Goal: Task Accomplishment & Management: Manage account settings

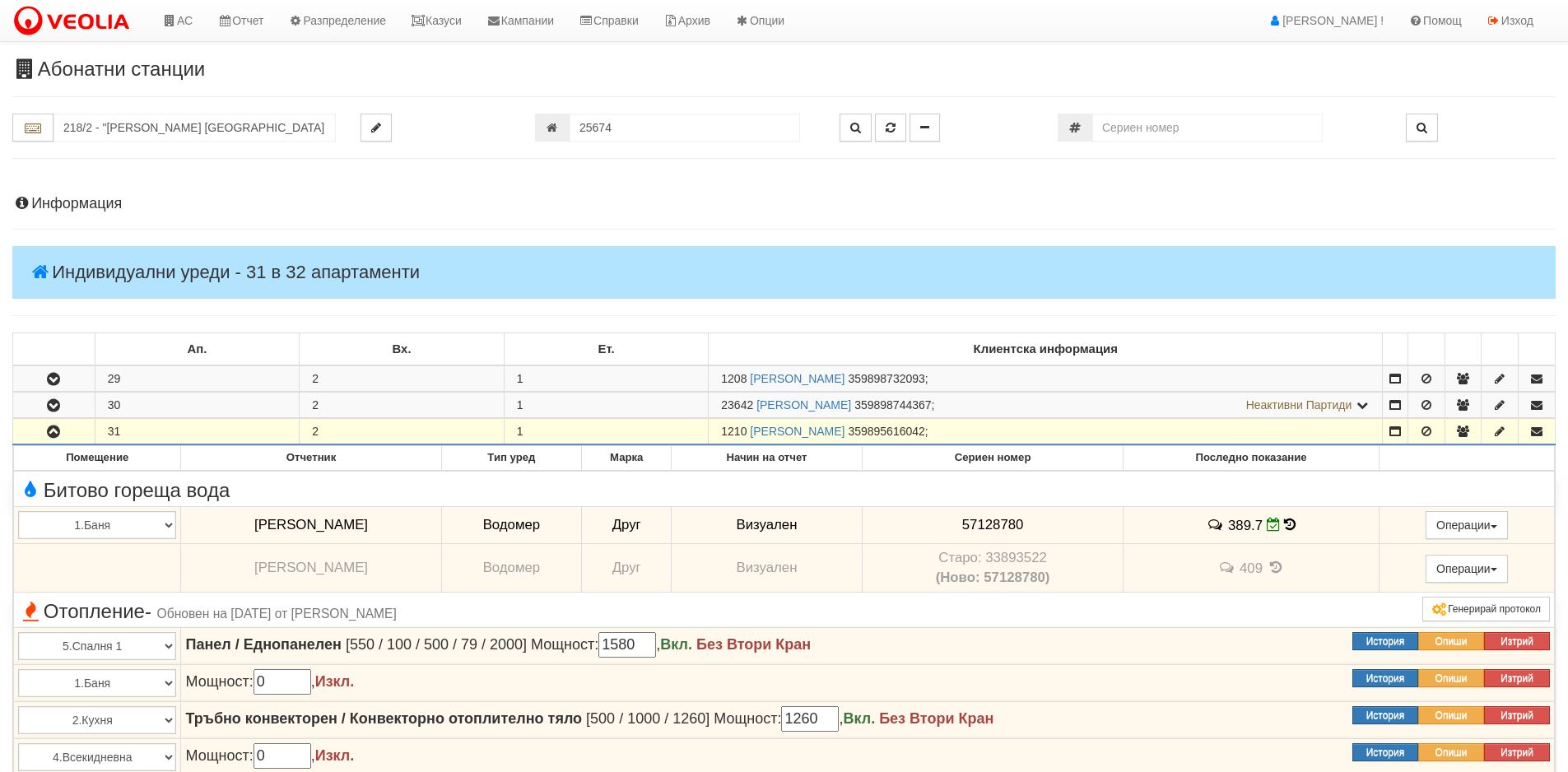
scroll to position [3254, 0]
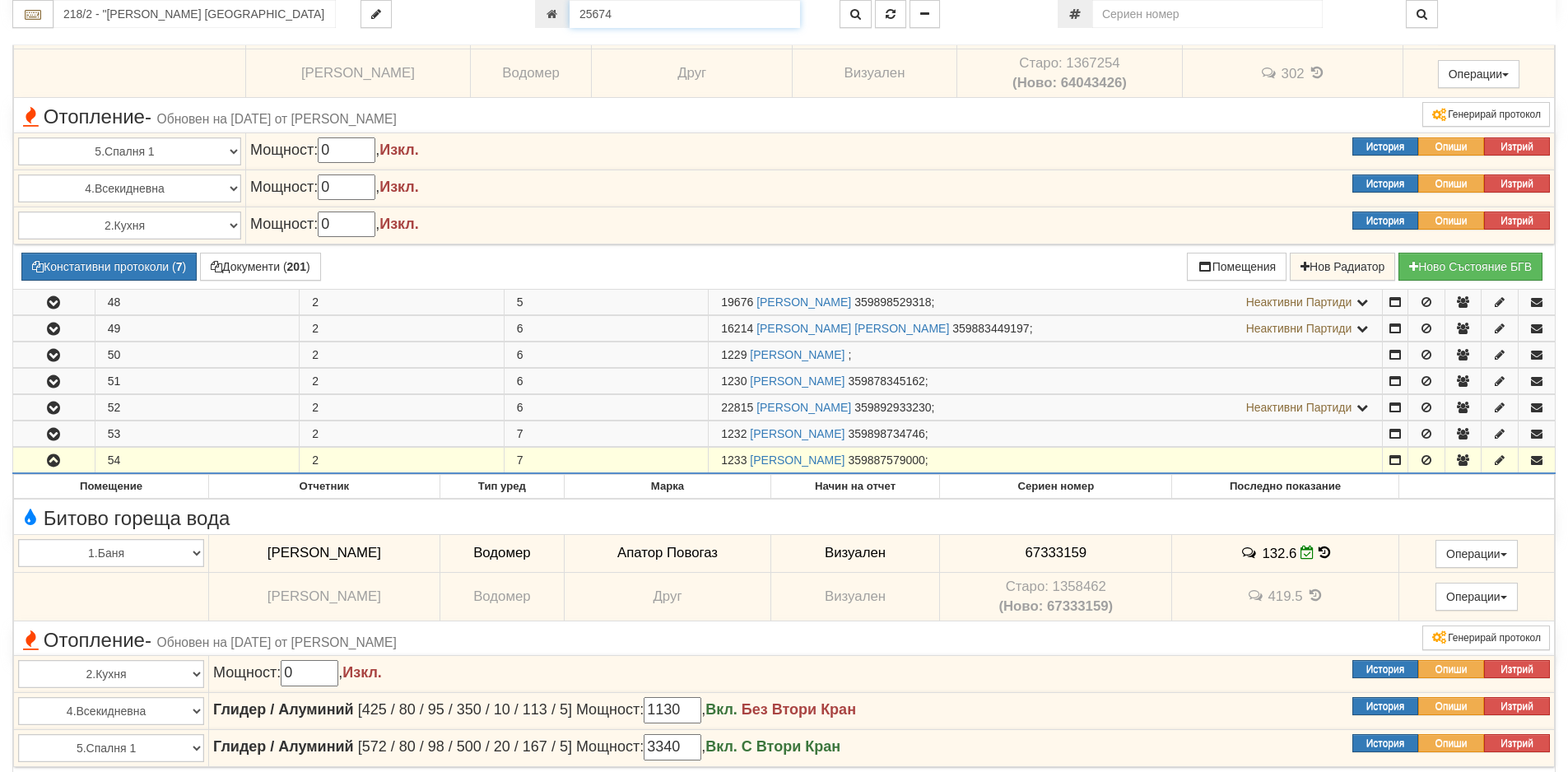
click at [624, 12] on input "25674" at bounding box center [685, 14] width 230 height 28
type input "6446"
type input "133/6 - "ТЕХЕМ СЪРВИСИС" ЕООД"
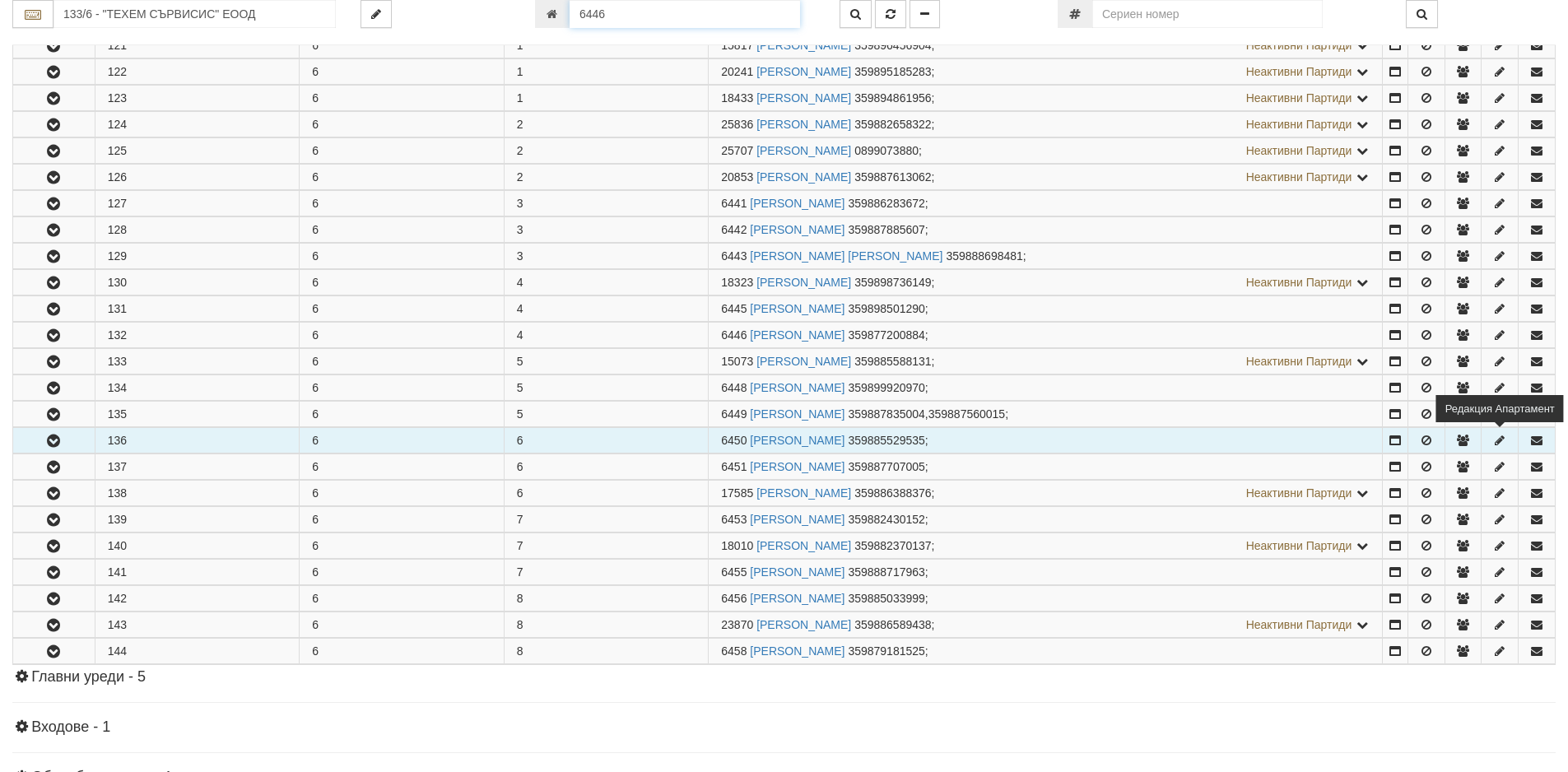
scroll to position [615, 0]
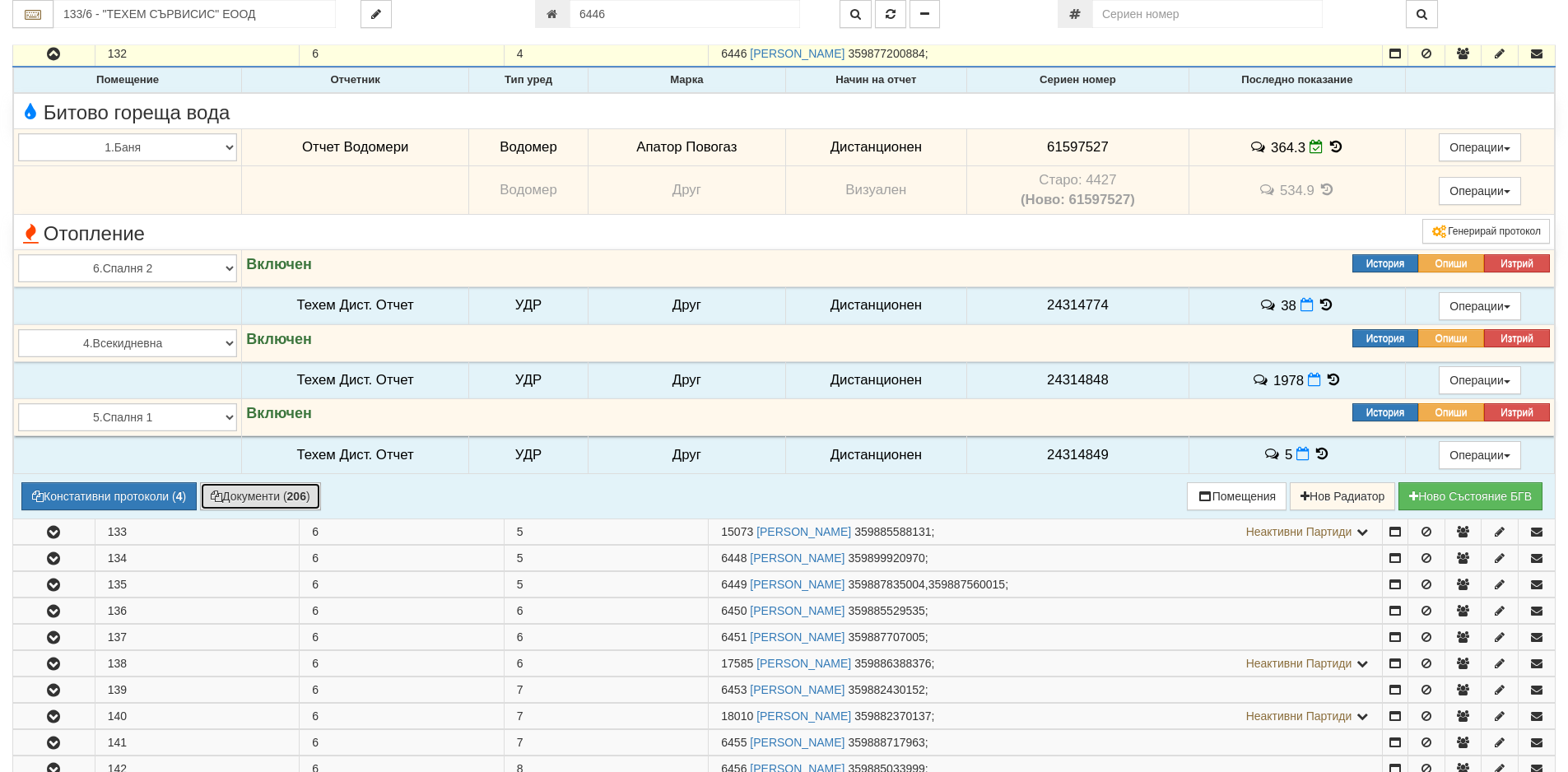
click at [245, 501] on button "Документи ( 206 )" at bounding box center [260, 496] width 121 height 28
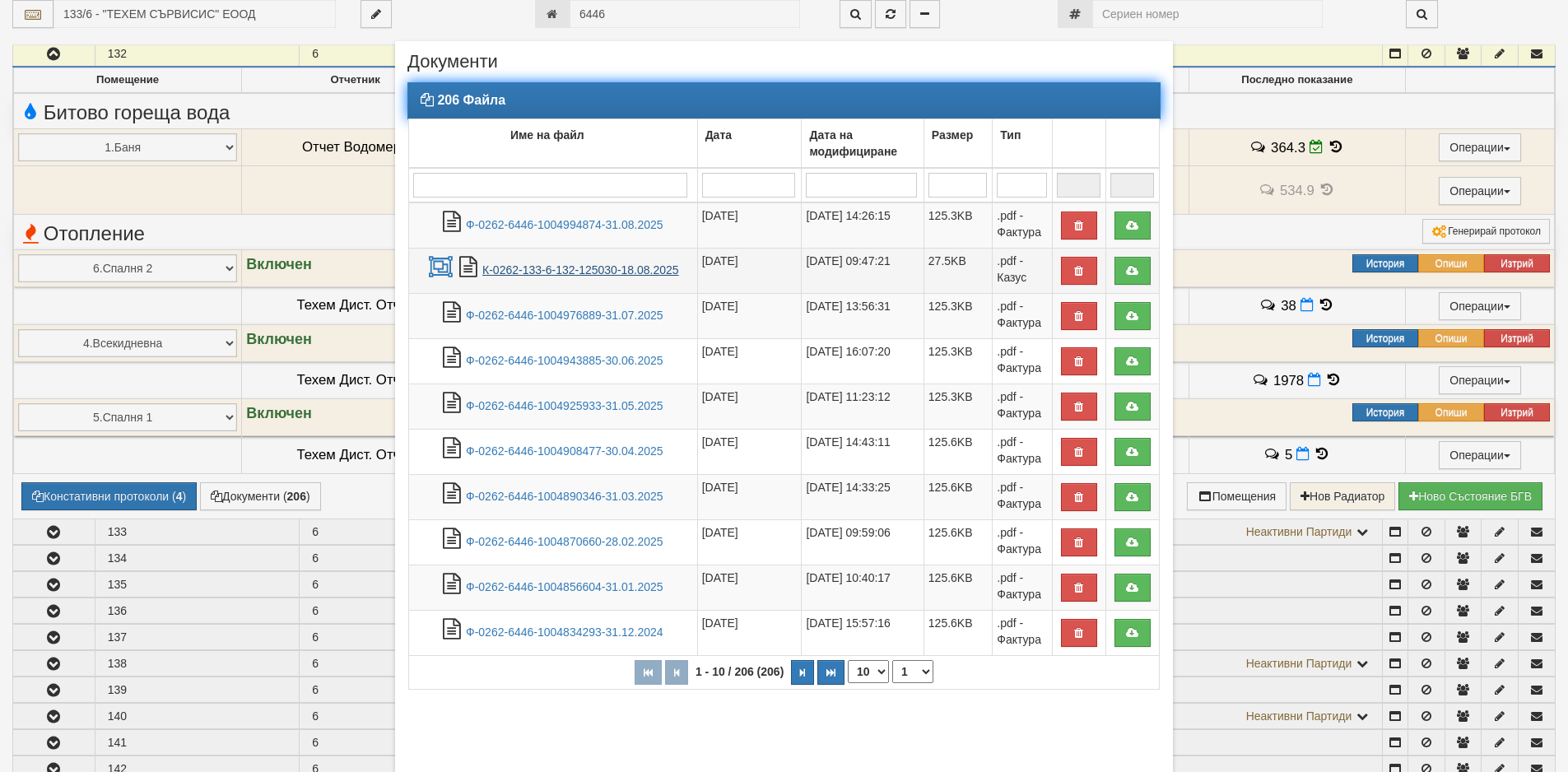
click at [563, 269] on link "К-0262-133-6-132-125030-18.08.2025" at bounding box center [581, 270] width 197 height 13
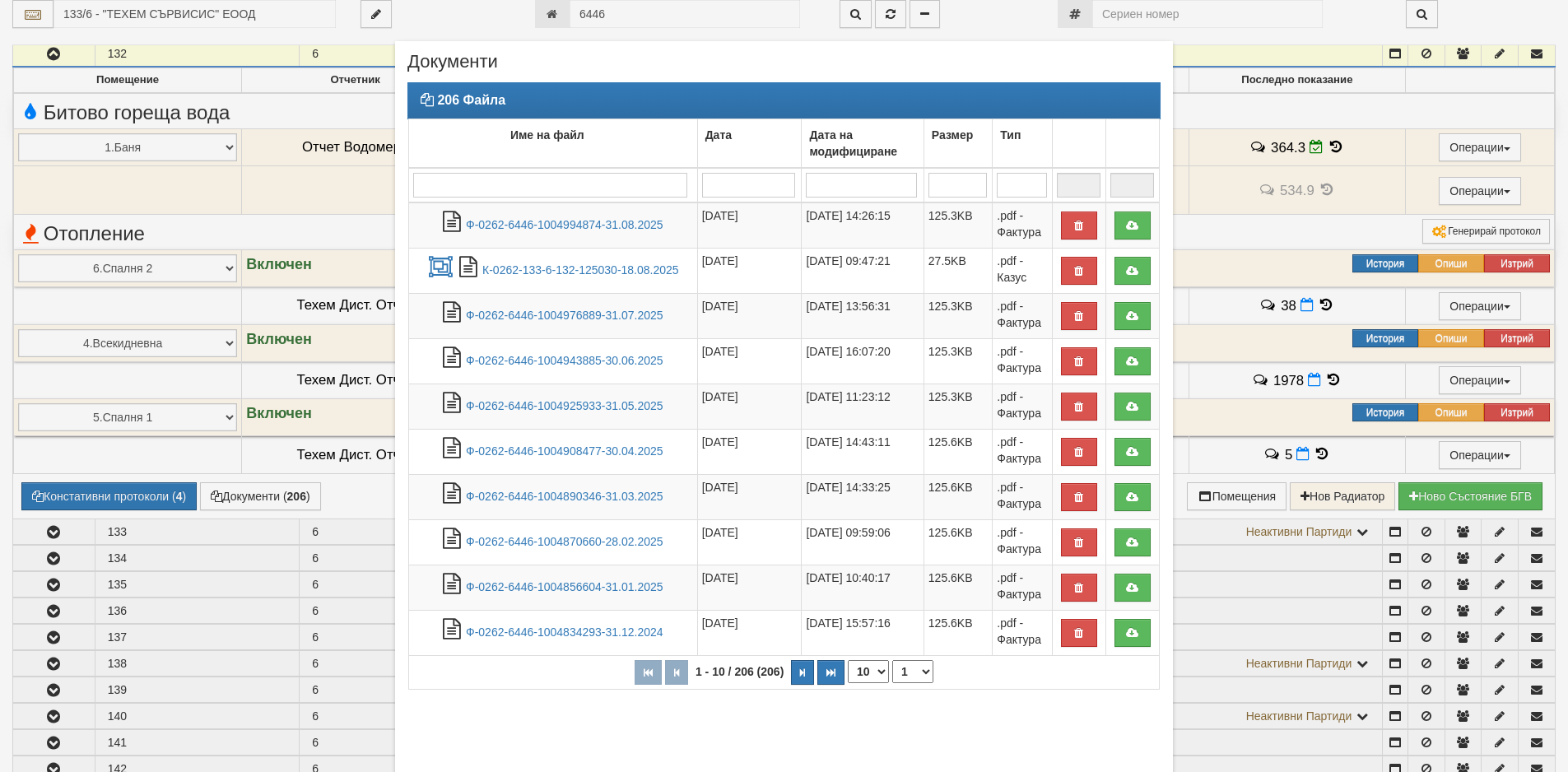
scroll to position [144, 0]
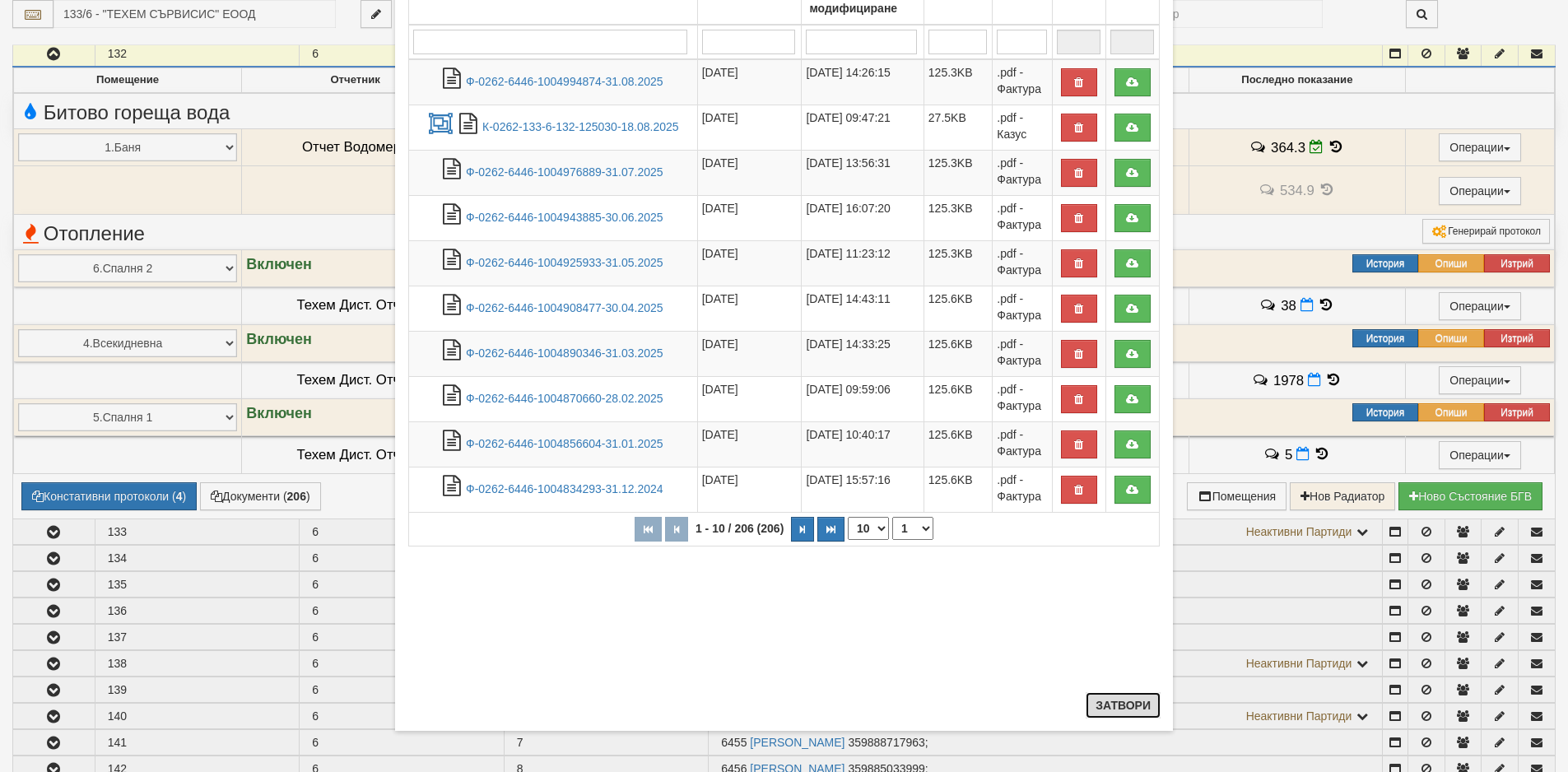
click at [1111, 701] on button "Затвори" at bounding box center [1122, 705] width 75 height 27
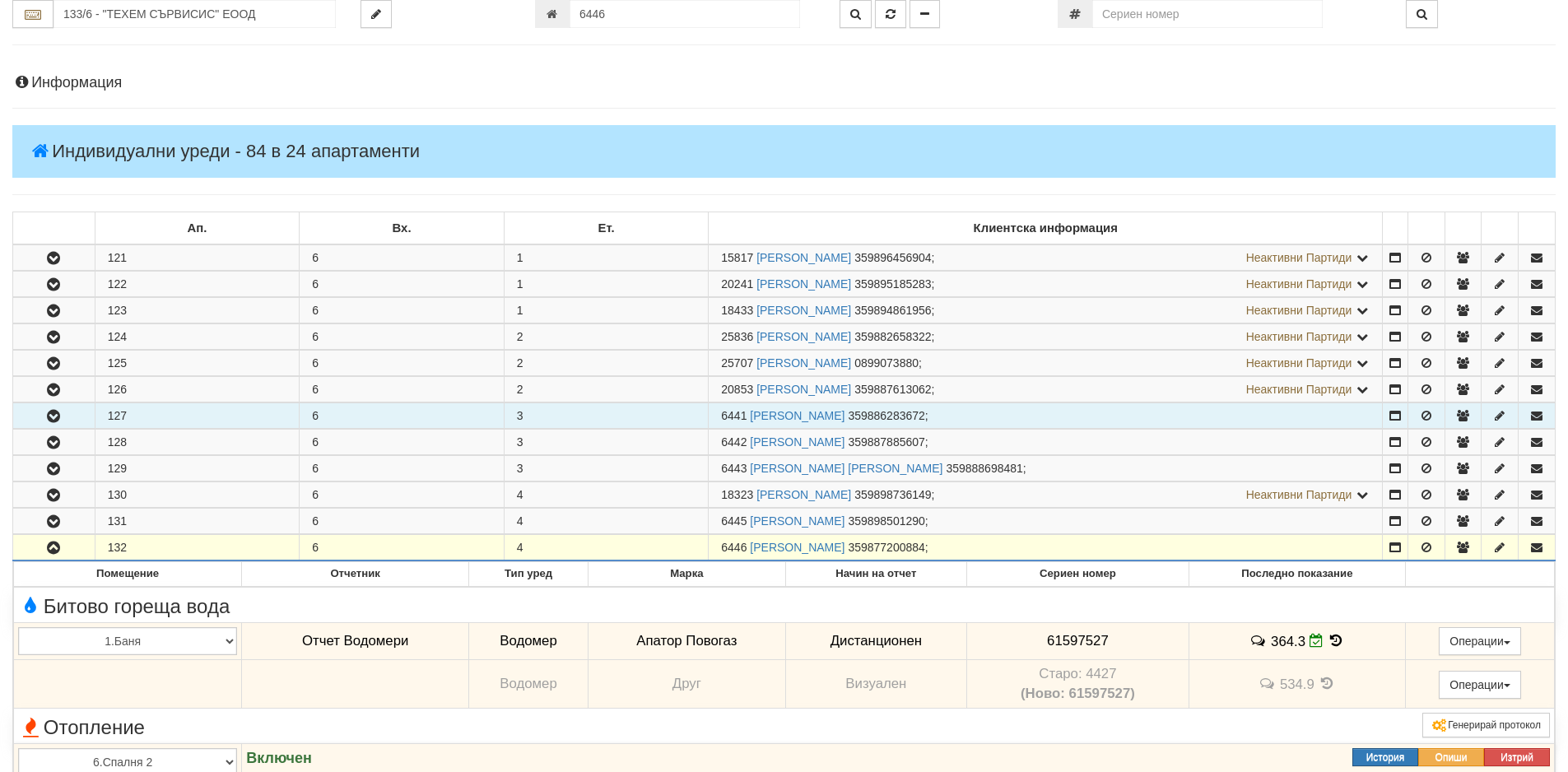
scroll to position [0, 0]
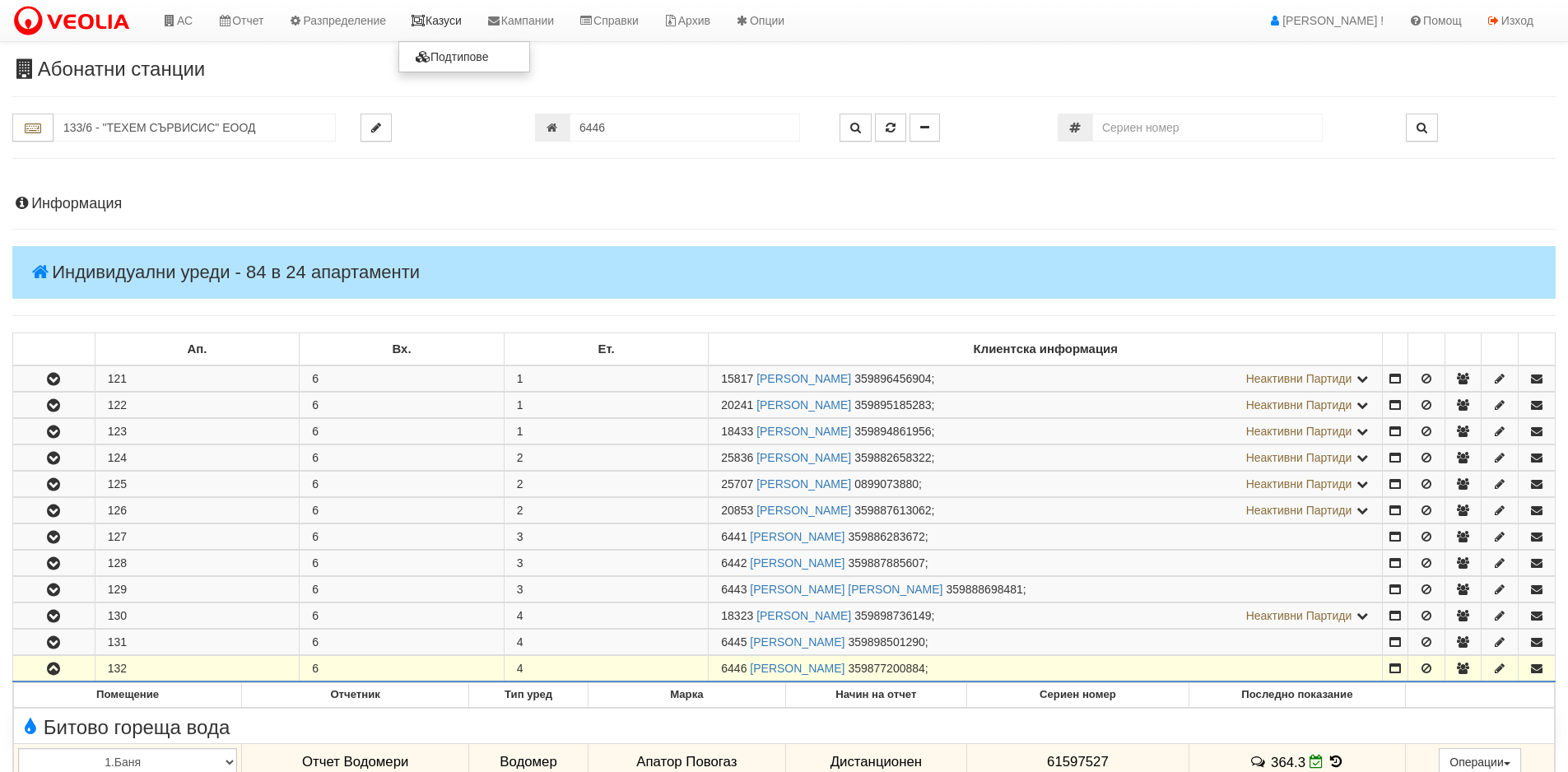
click at [452, 19] on link "Казуси" at bounding box center [436, 20] width 75 height 41
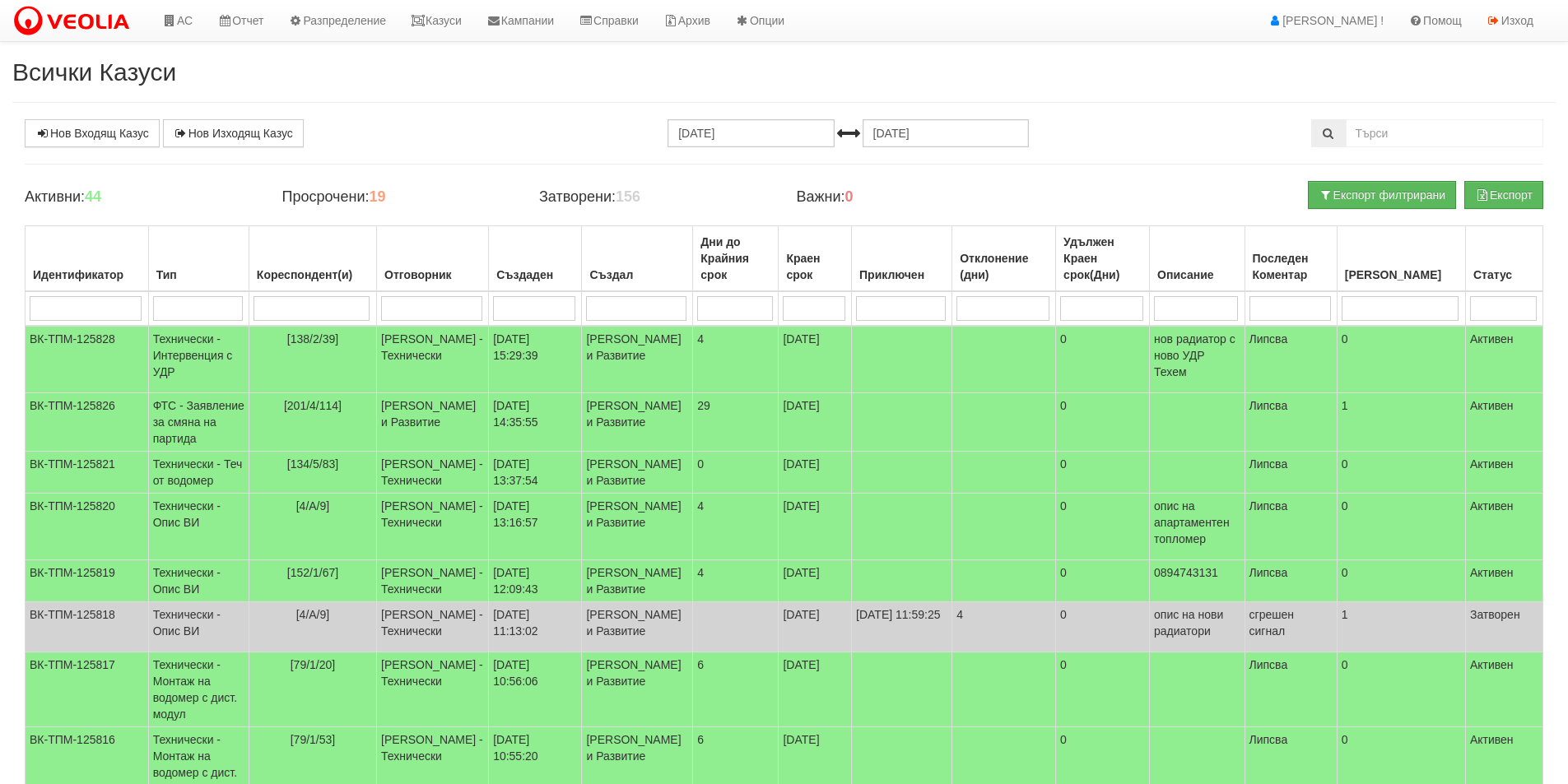
click at [432, 306] on input "search" at bounding box center [432, 308] width 101 height 25
type input "Антоанета"
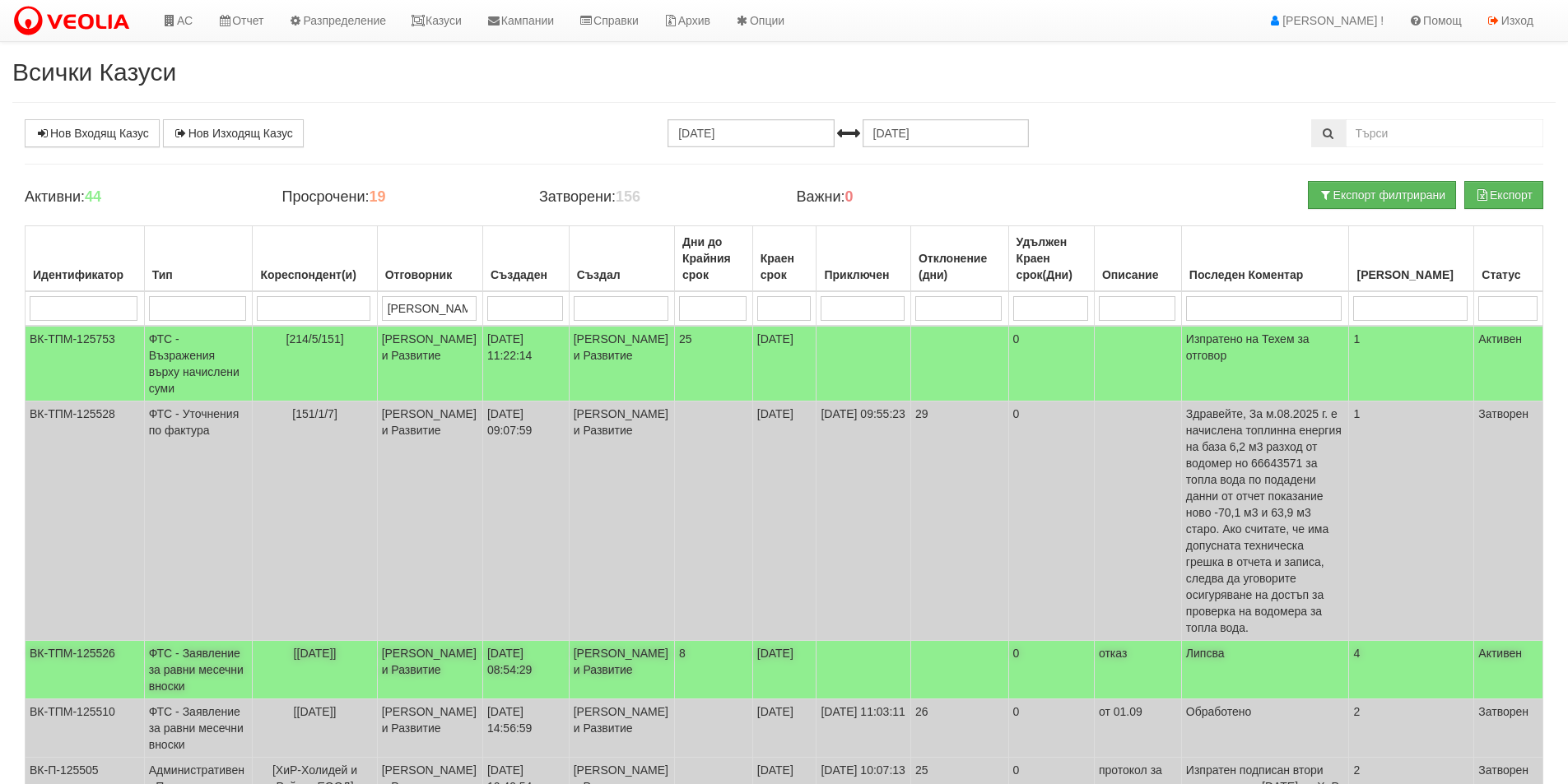
type input "Антоанета"
click at [407, 640] on td "Антоанета Ганева - Клиенти и Развитие" at bounding box center [429, 669] width 105 height 58
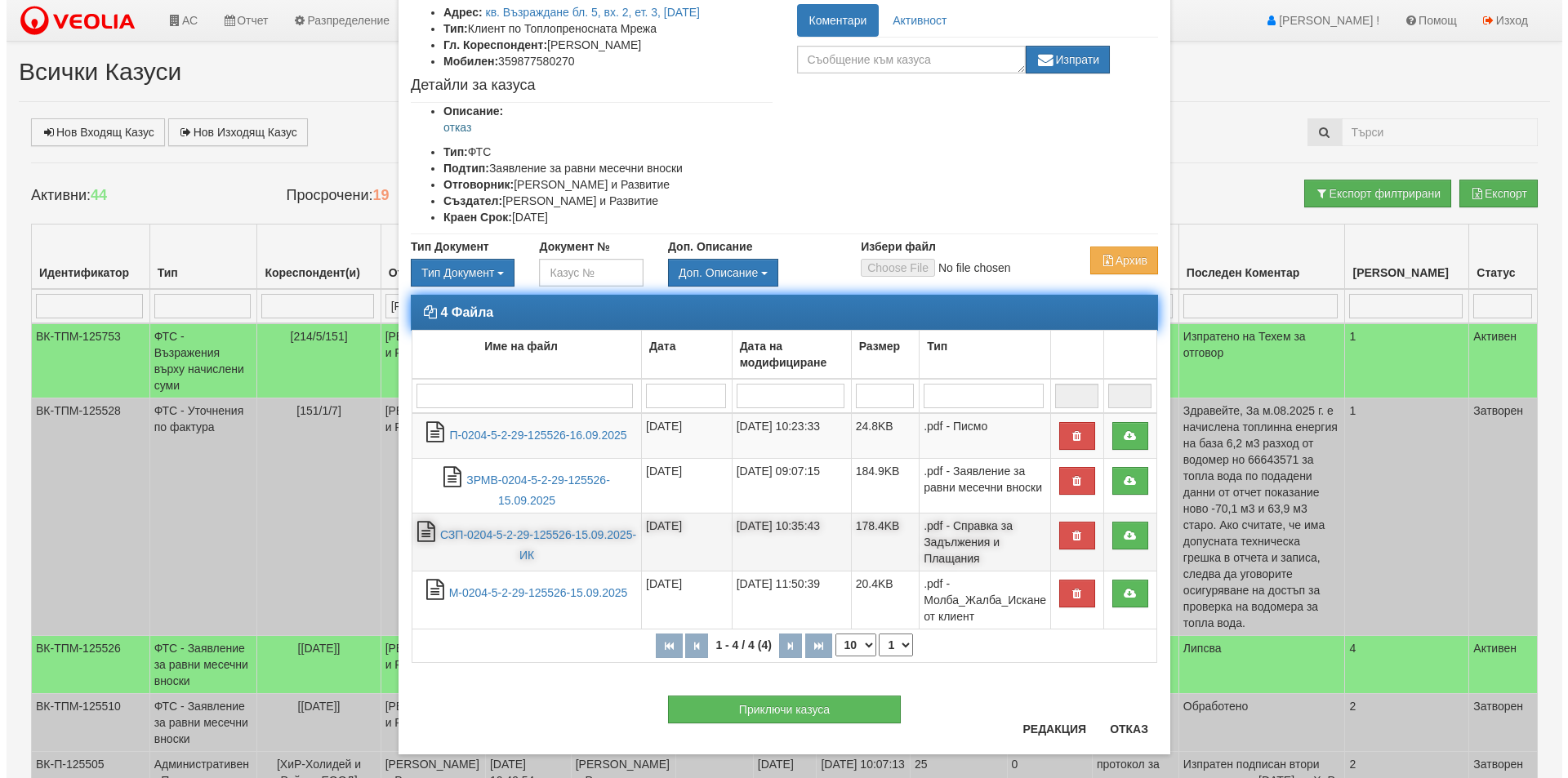
scroll to position [134, 0]
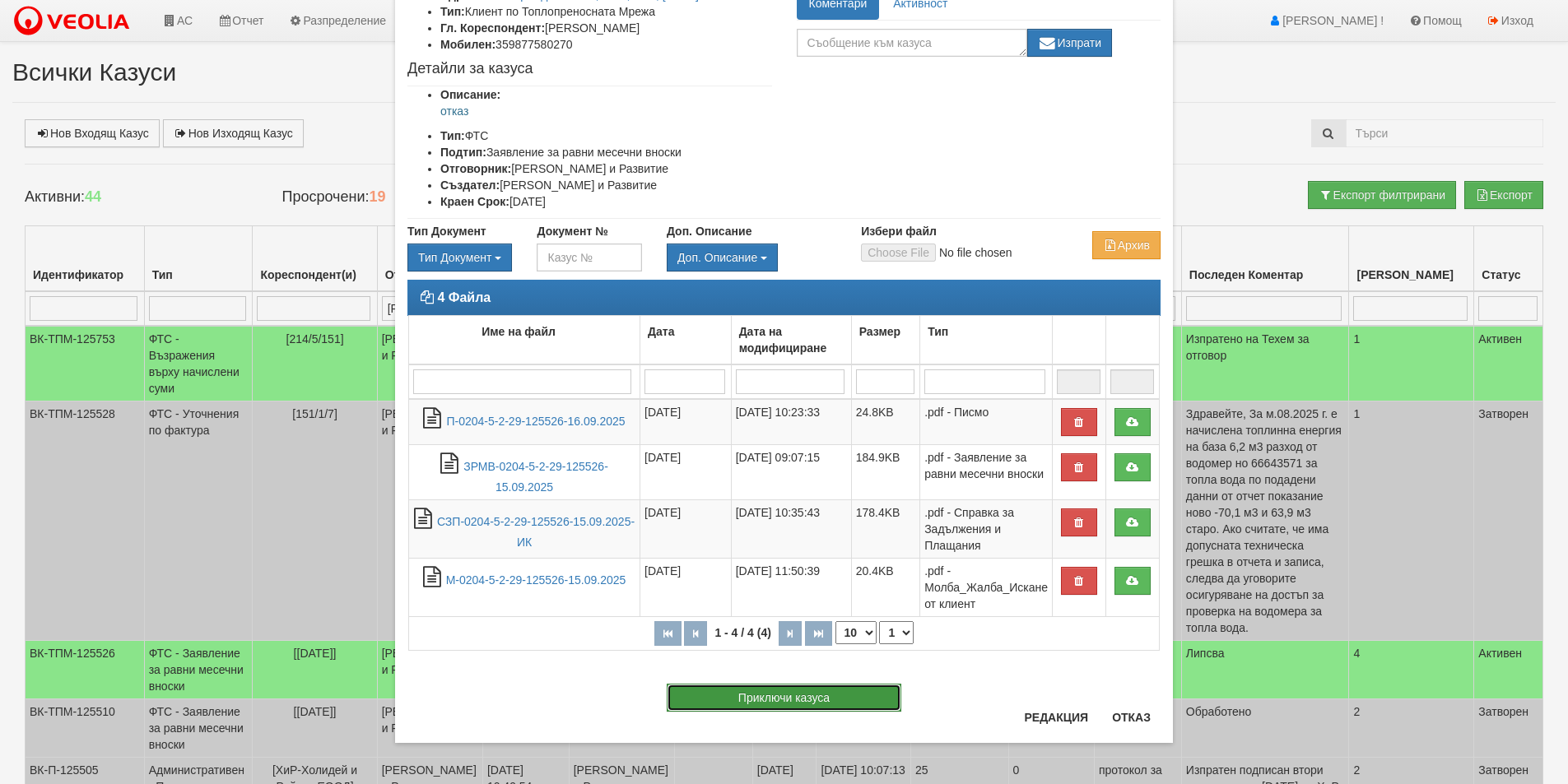
click at [726, 698] on button "Приключи казуса" at bounding box center [784, 698] width 235 height 28
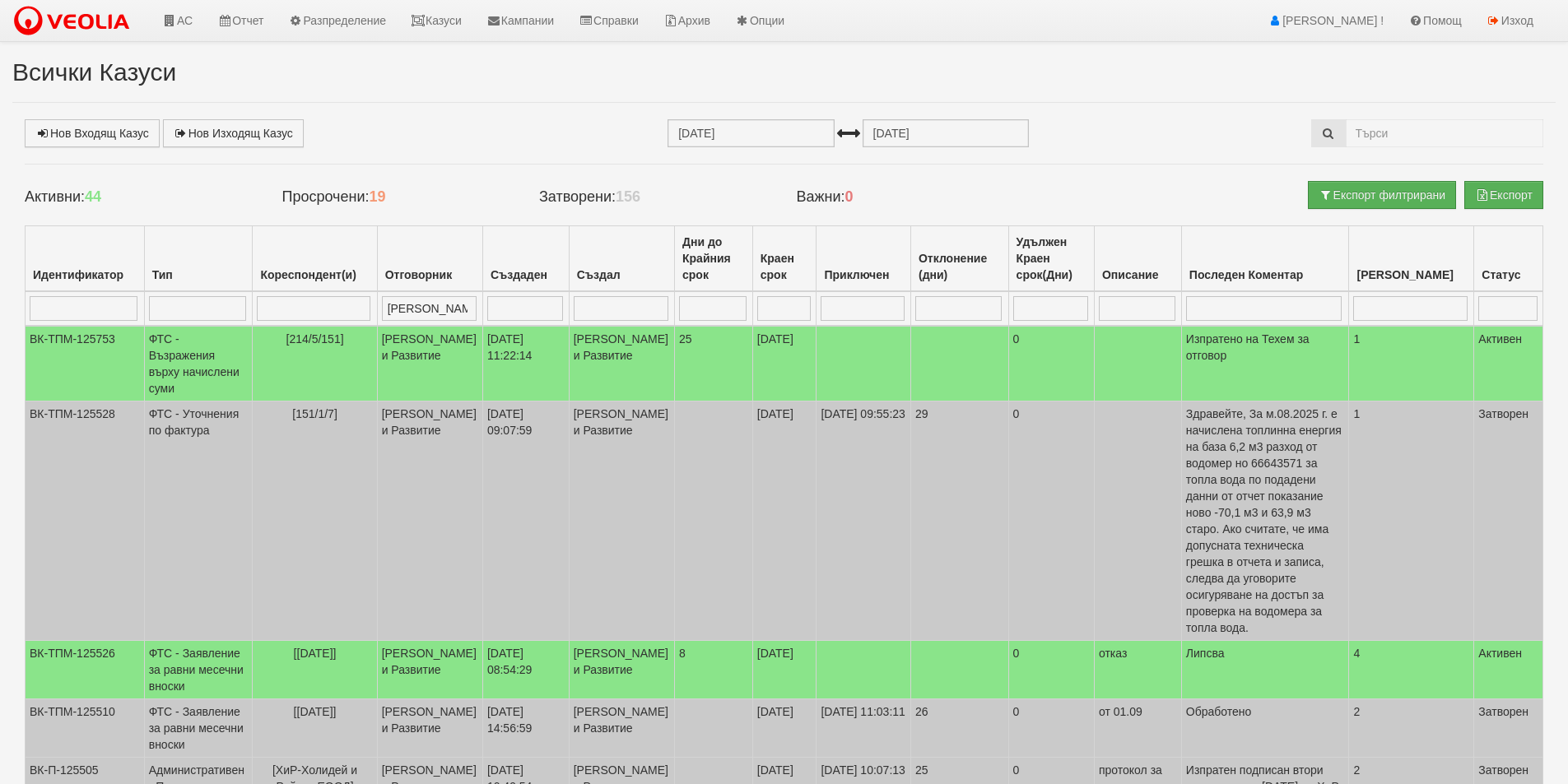
select select "1"
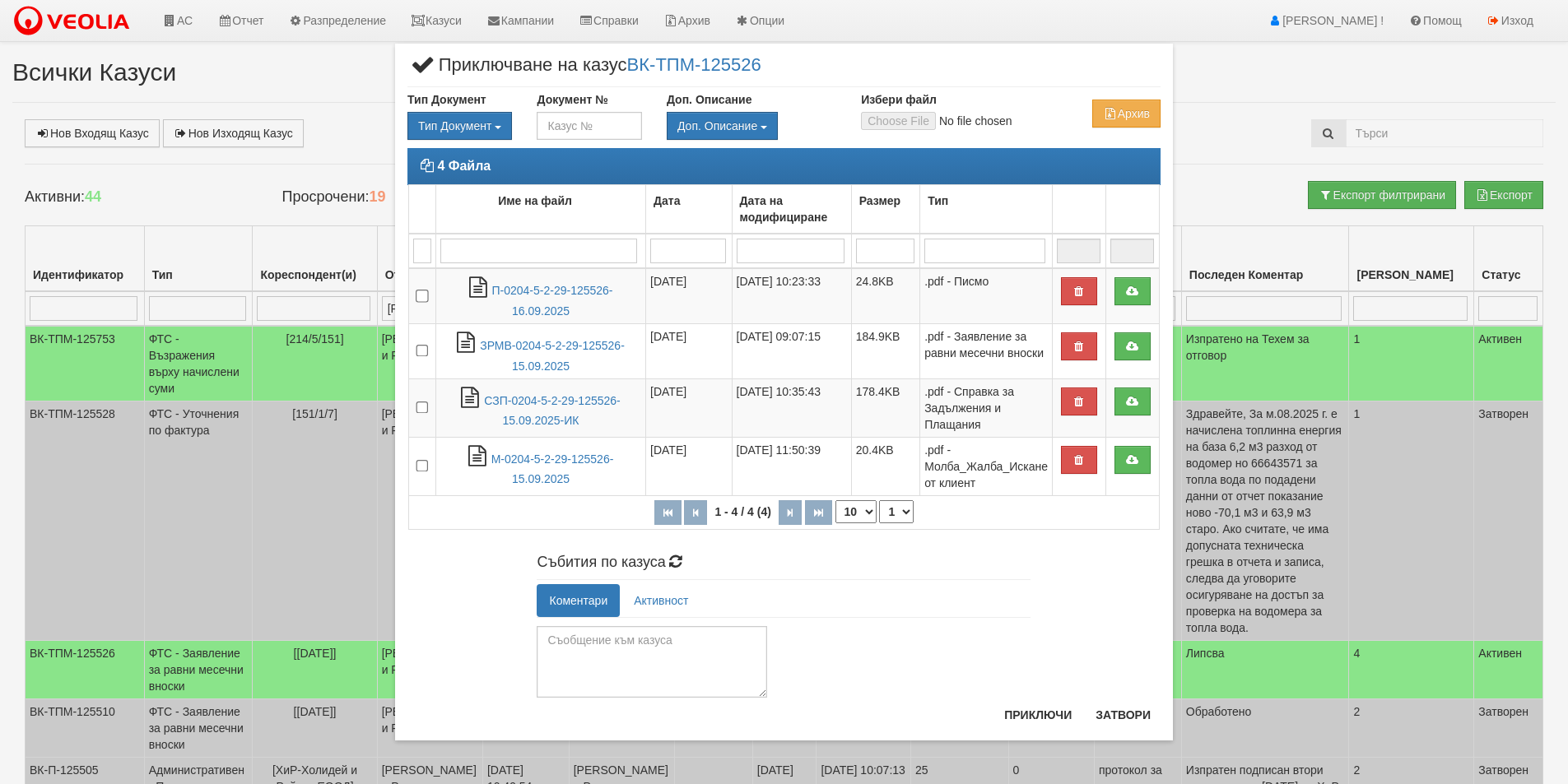
drag, startPoint x: 761, startPoint y: 676, endPoint x: 770, endPoint y: 720, distance: 44.9
click at [770, 720] on div "× Приключване на казус ВК-ТПМ-125526 Тип Документ Тип Документ П М ЗСП ОК СМПТ" at bounding box center [784, 391] width 778 height 696
click at [564, 644] on textarea at bounding box center [652, 662] width 230 height 72
type textarea "Обработено. Възстановена сума."
click at [1045, 712] on button "Приключи" at bounding box center [1038, 715] width 87 height 27
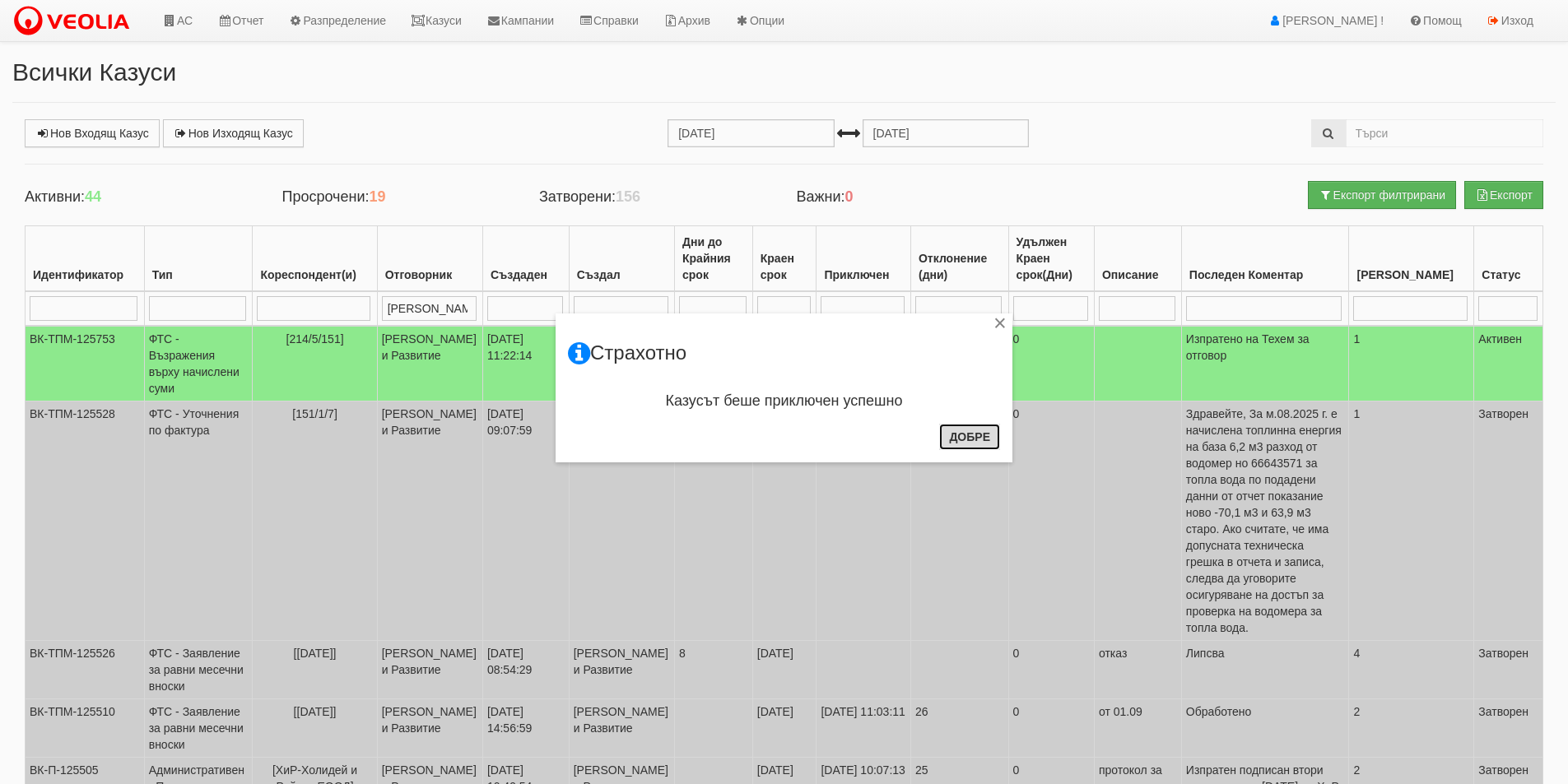
click at [977, 436] on button "Добре" at bounding box center [970, 436] width 61 height 27
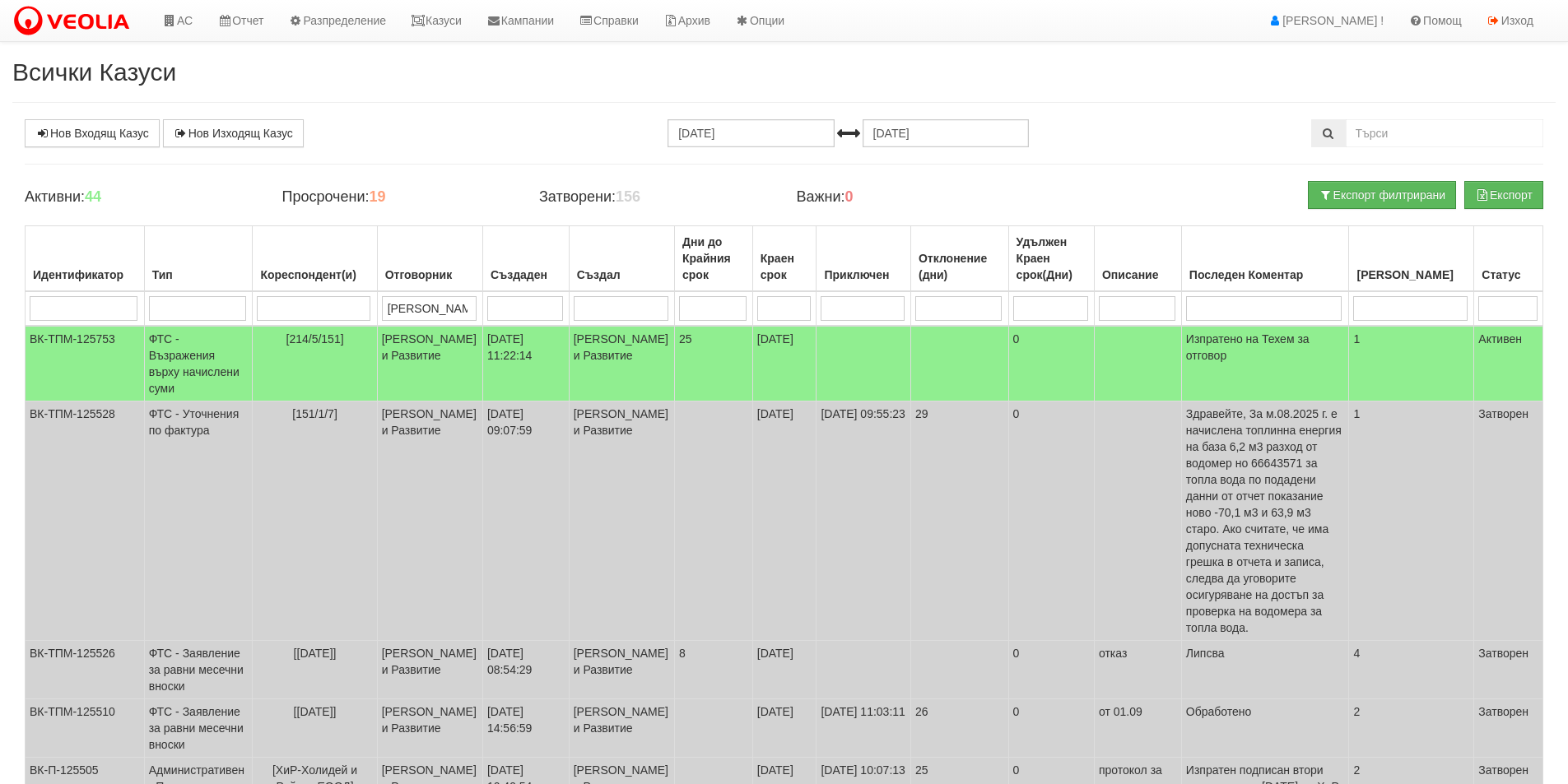
click at [1495, 298] on input "search" at bounding box center [1507, 308] width 58 height 25
type input "Акти"
type input "Актив"
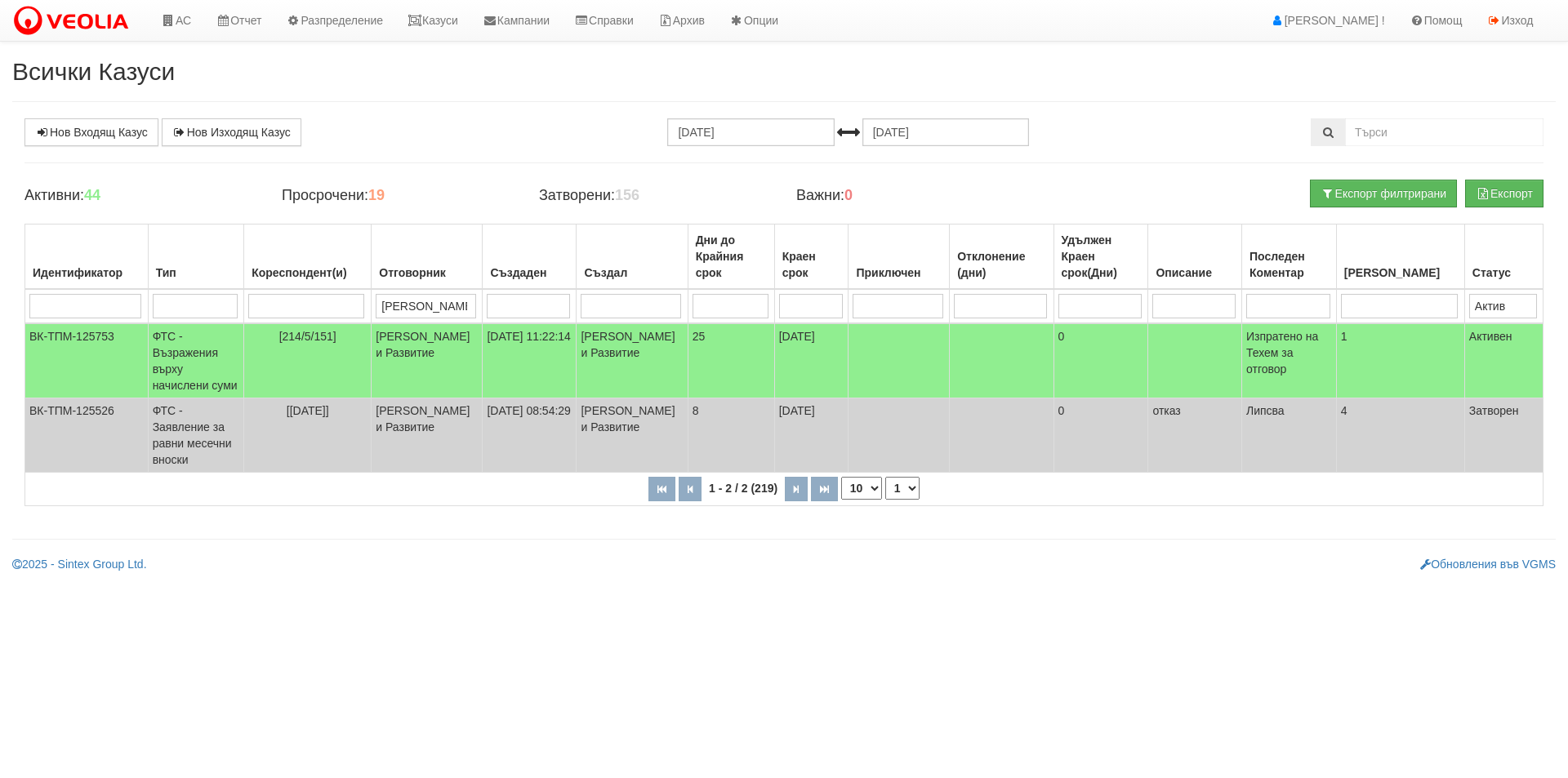
type input "Актив"
